Goal: Information Seeking & Learning: Learn about a topic

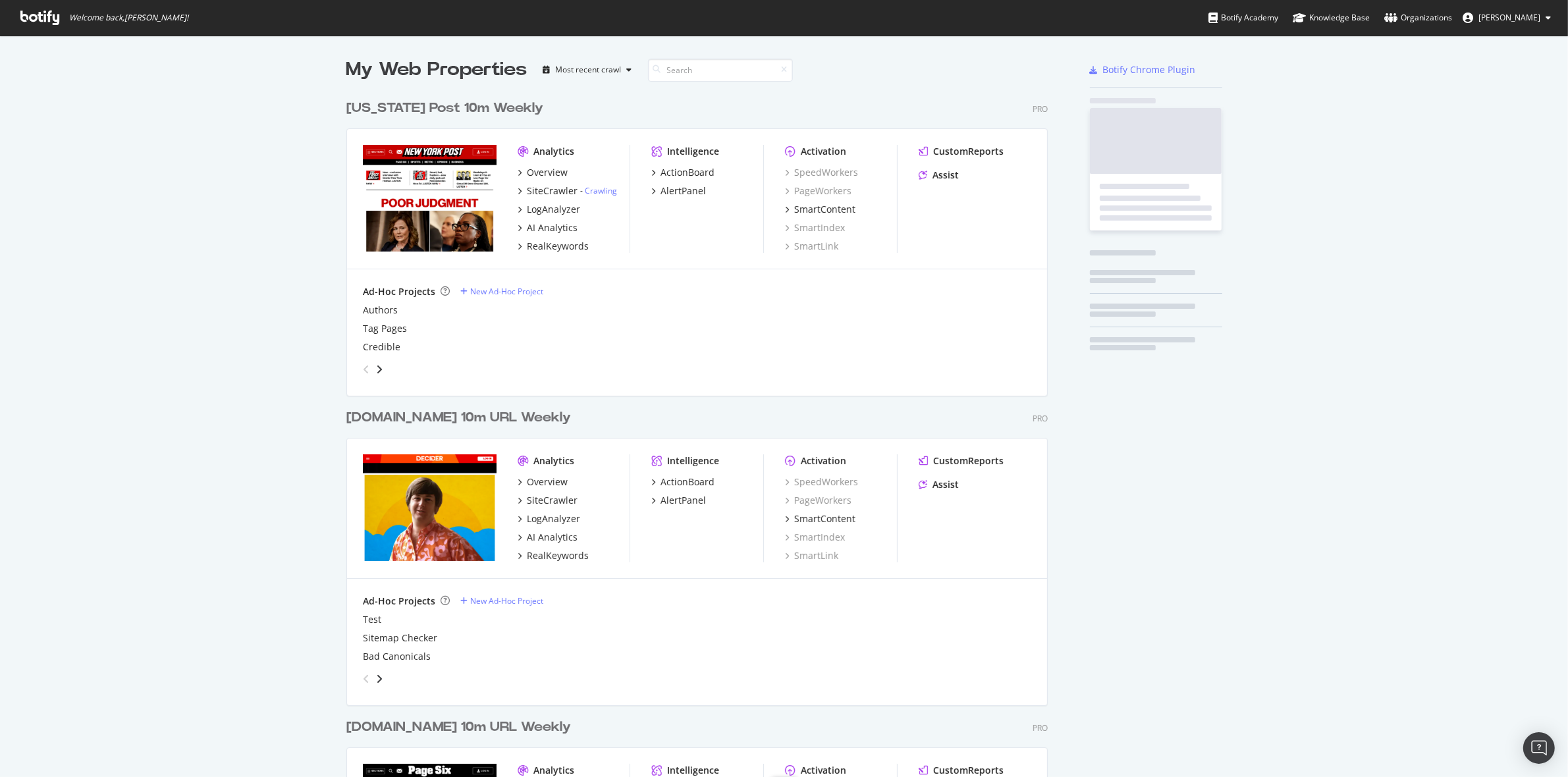
scroll to position [1565, 700]
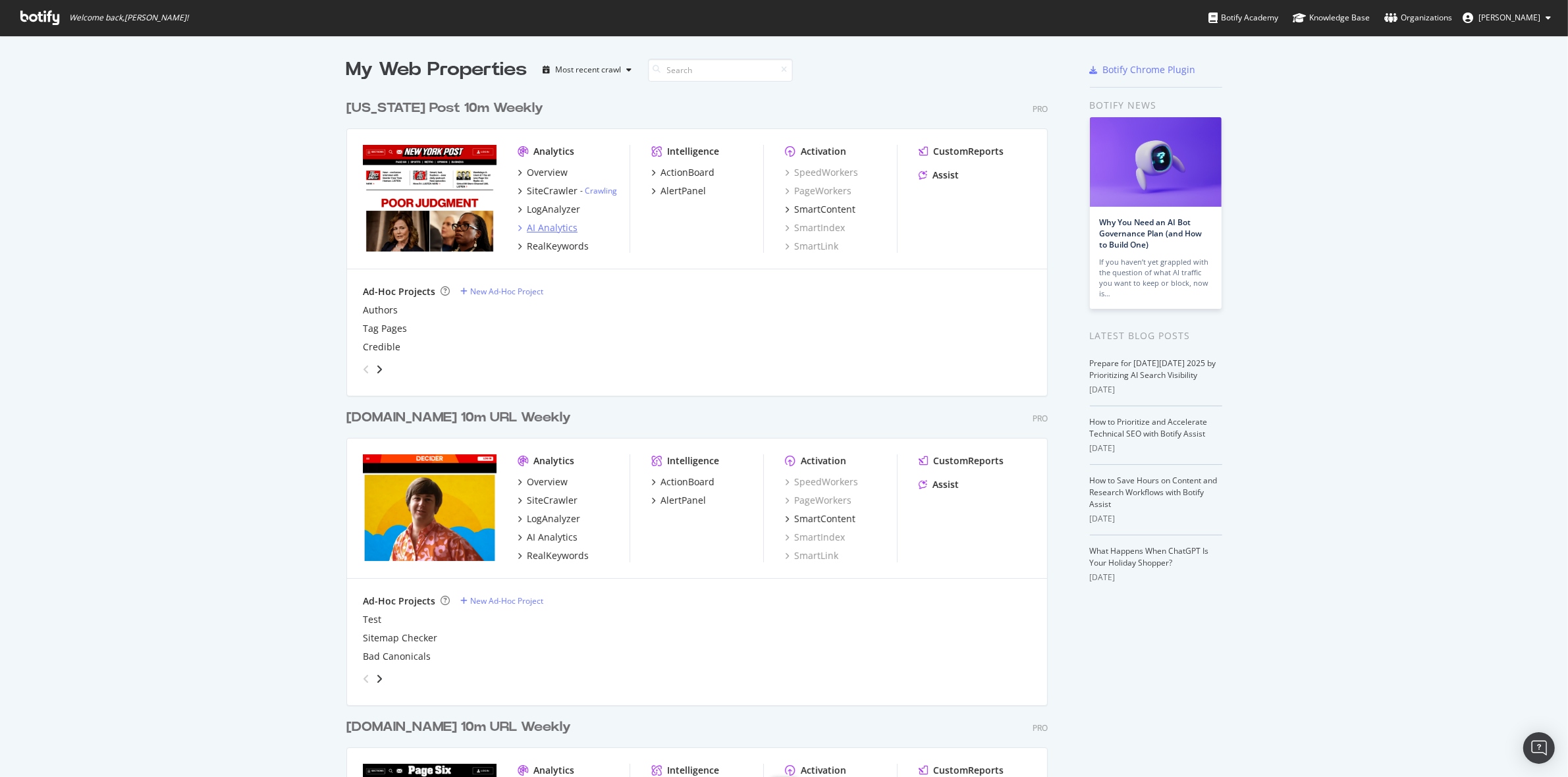
click at [533, 226] on div "AI Analytics" at bounding box center [552, 228] width 50 height 14
